Goal: Communication & Community: Participate in discussion

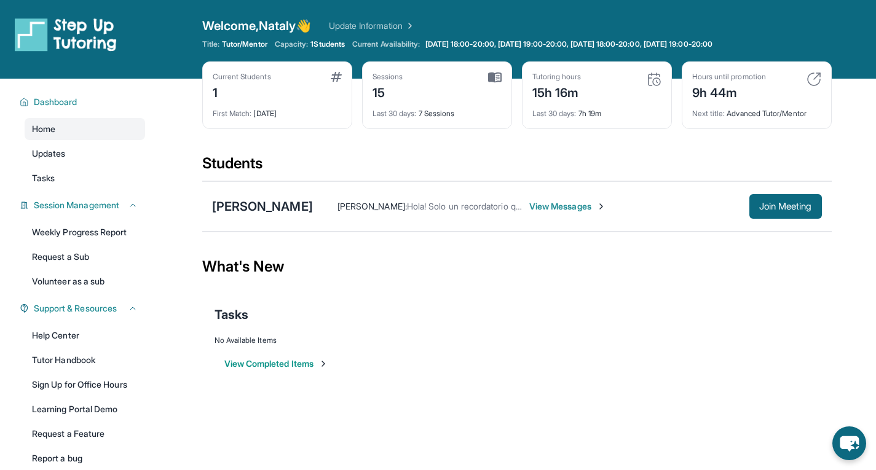
scroll to position [7, 0]
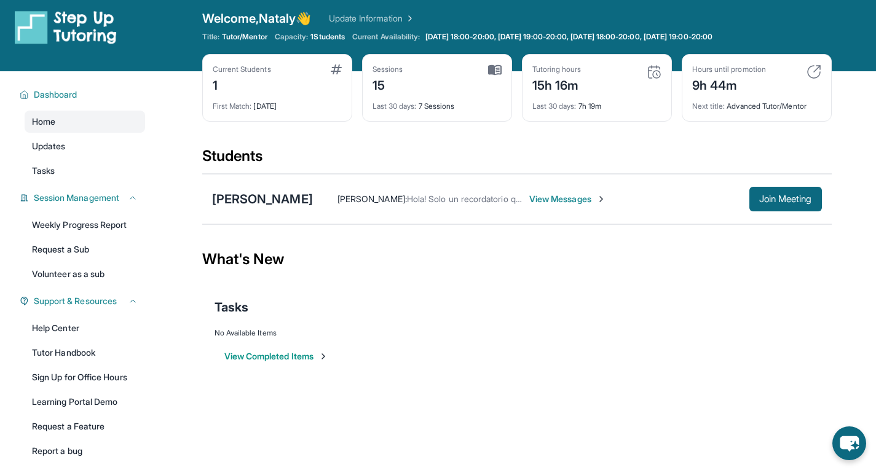
click at [575, 200] on span "View Messages" at bounding box center [567, 199] width 77 height 12
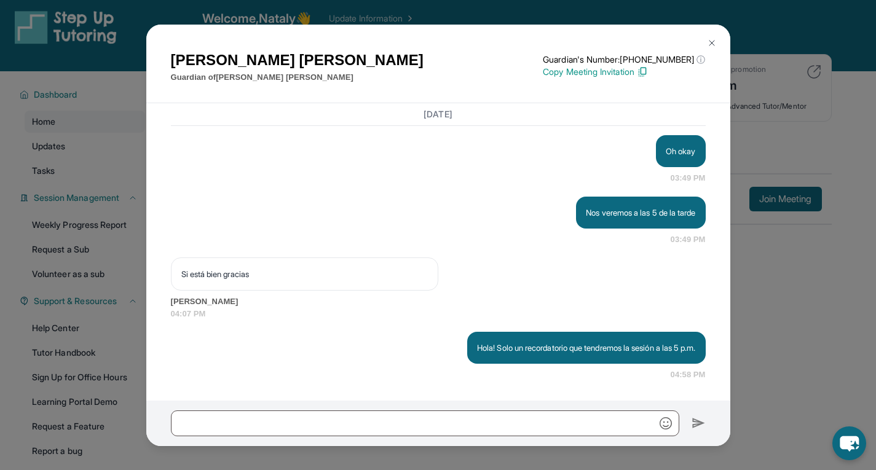
scroll to position [10095, 0]
click at [709, 43] on img at bounding box center [712, 43] width 10 height 10
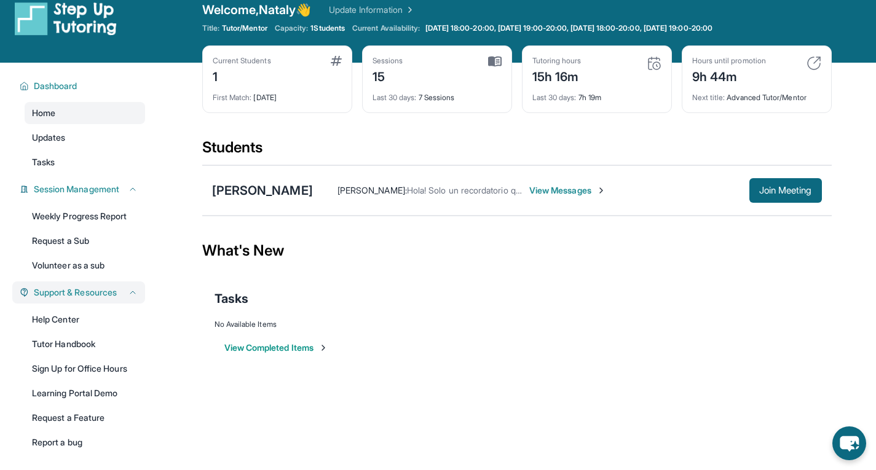
scroll to position [17, 0]
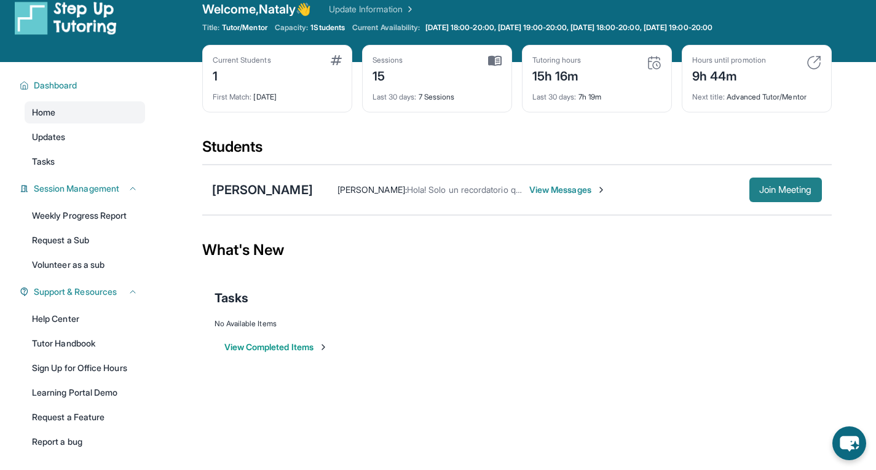
click at [768, 194] on span "Join Meeting" at bounding box center [785, 189] width 53 height 7
click at [546, 187] on span "View Messages" at bounding box center [567, 190] width 77 height 12
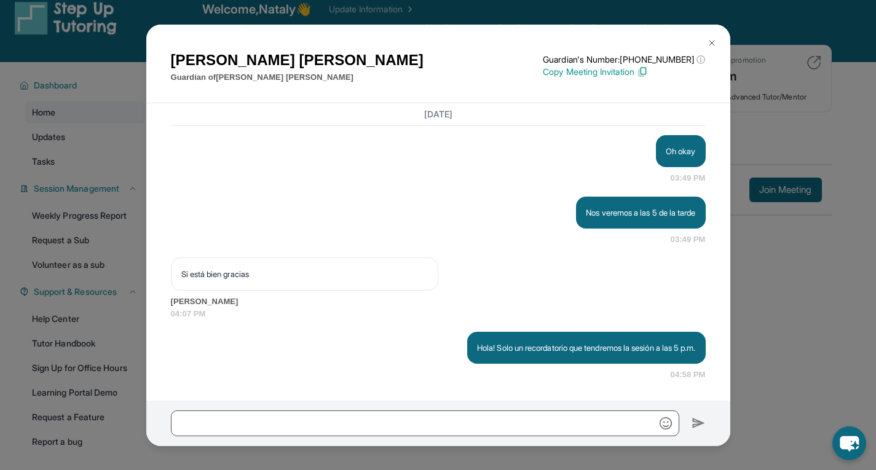
scroll to position [10017, 0]
click at [715, 45] on img at bounding box center [712, 43] width 10 height 10
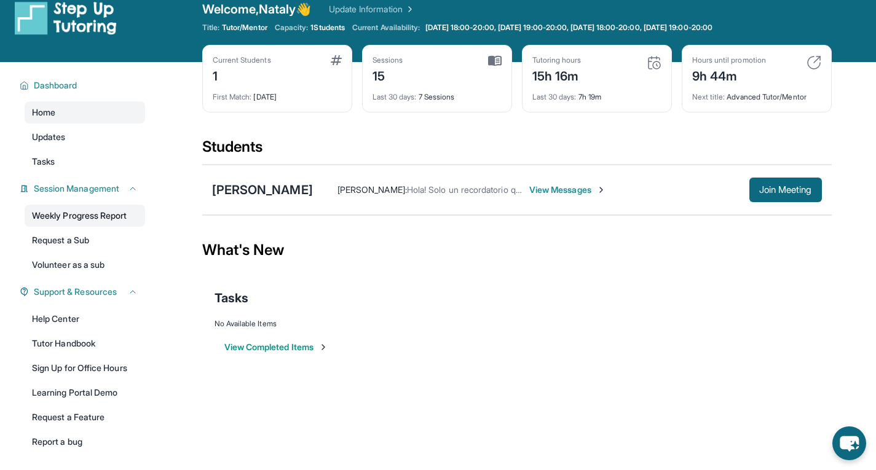
click at [84, 220] on link "Weekly Progress Report" at bounding box center [85, 216] width 120 height 22
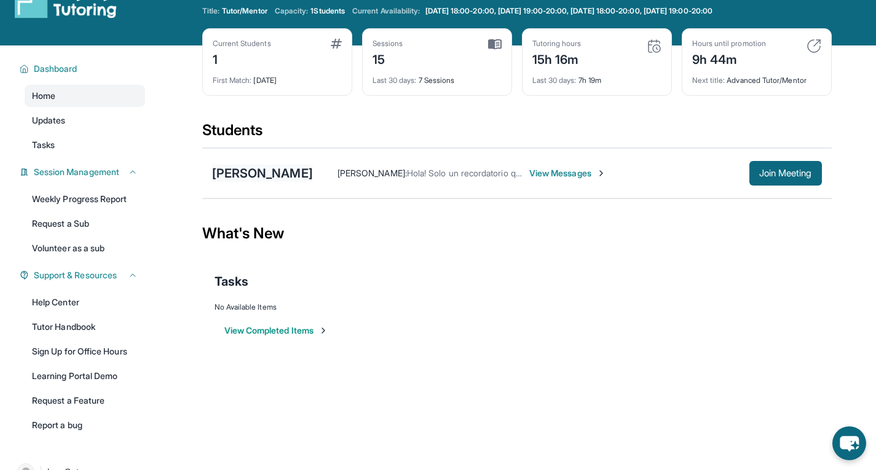
scroll to position [34, 0]
